Goal: Navigation & Orientation: Find specific page/section

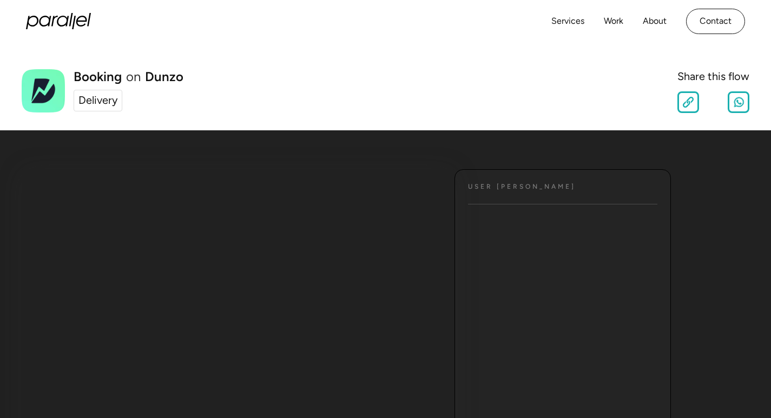
click at [395, 47] on div "Booking on Dunzo Delivery Share this flow Slow Normal Fast Copy Link Share on W…" at bounding box center [385, 87] width 771 height 88
click at [106, 104] on div "Delivery" at bounding box center [97, 101] width 39 height 16
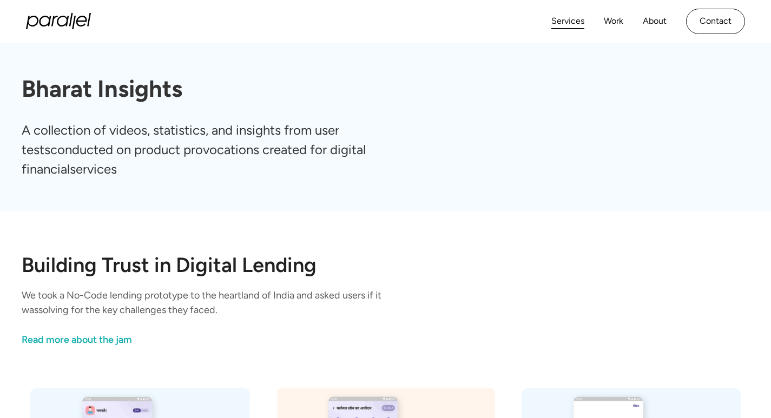
click at [573, 24] on link "Services" at bounding box center [568, 22] width 33 height 16
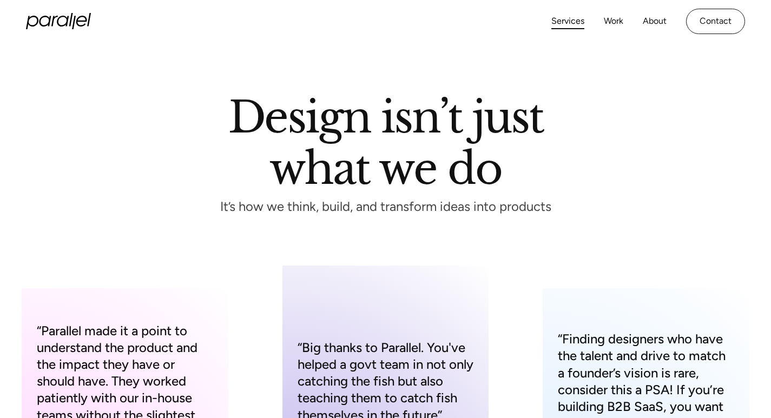
click at [625, 20] on div "Services Work About Careers Contact" at bounding box center [649, 21] width 194 height 25
click at [609, 23] on link "Work" at bounding box center [613, 22] width 19 height 16
click at [698, 23] on link "Contact" at bounding box center [715, 21] width 59 height 25
